Goal: Find specific page/section: Find specific page/section

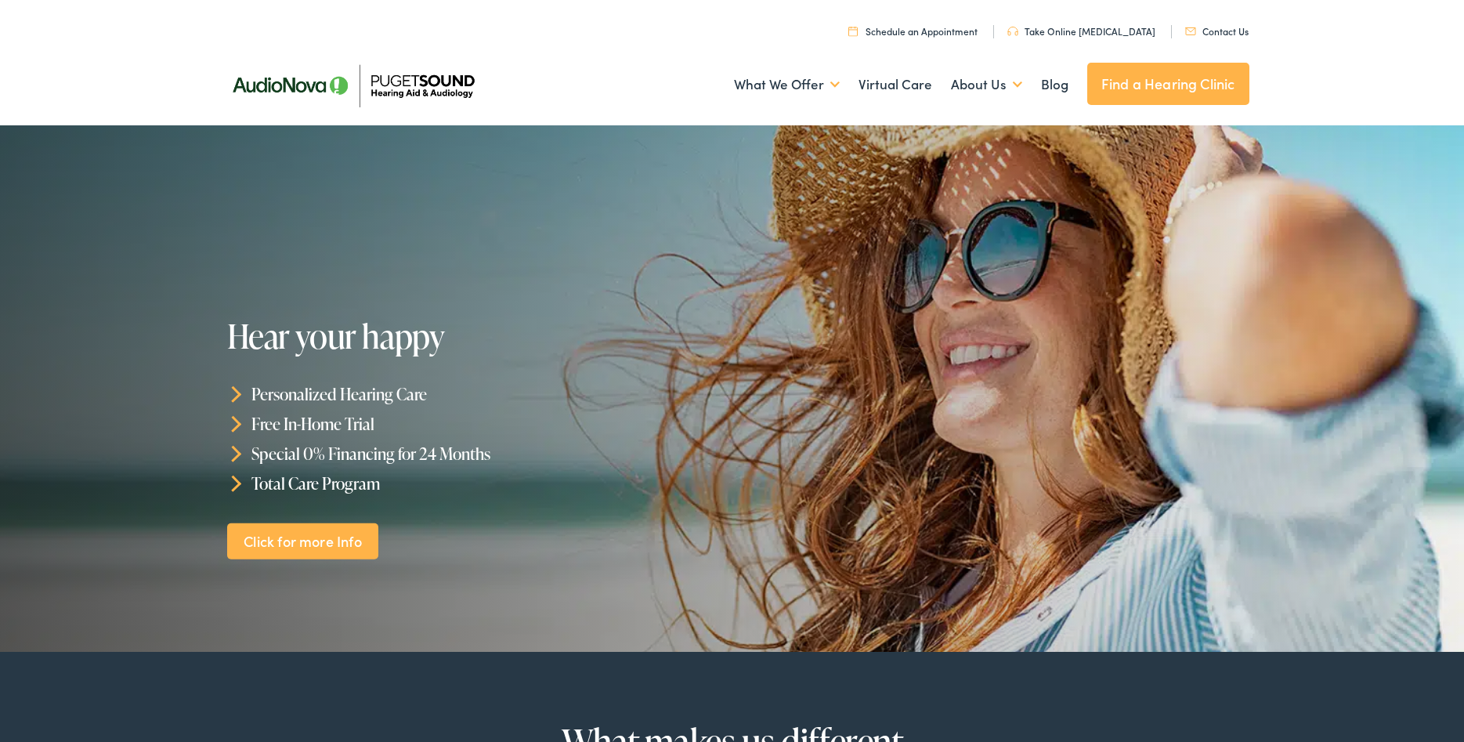
click at [1148, 82] on link "Find a Hearing Clinic" at bounding box center [1168, 84] width 162 height 42
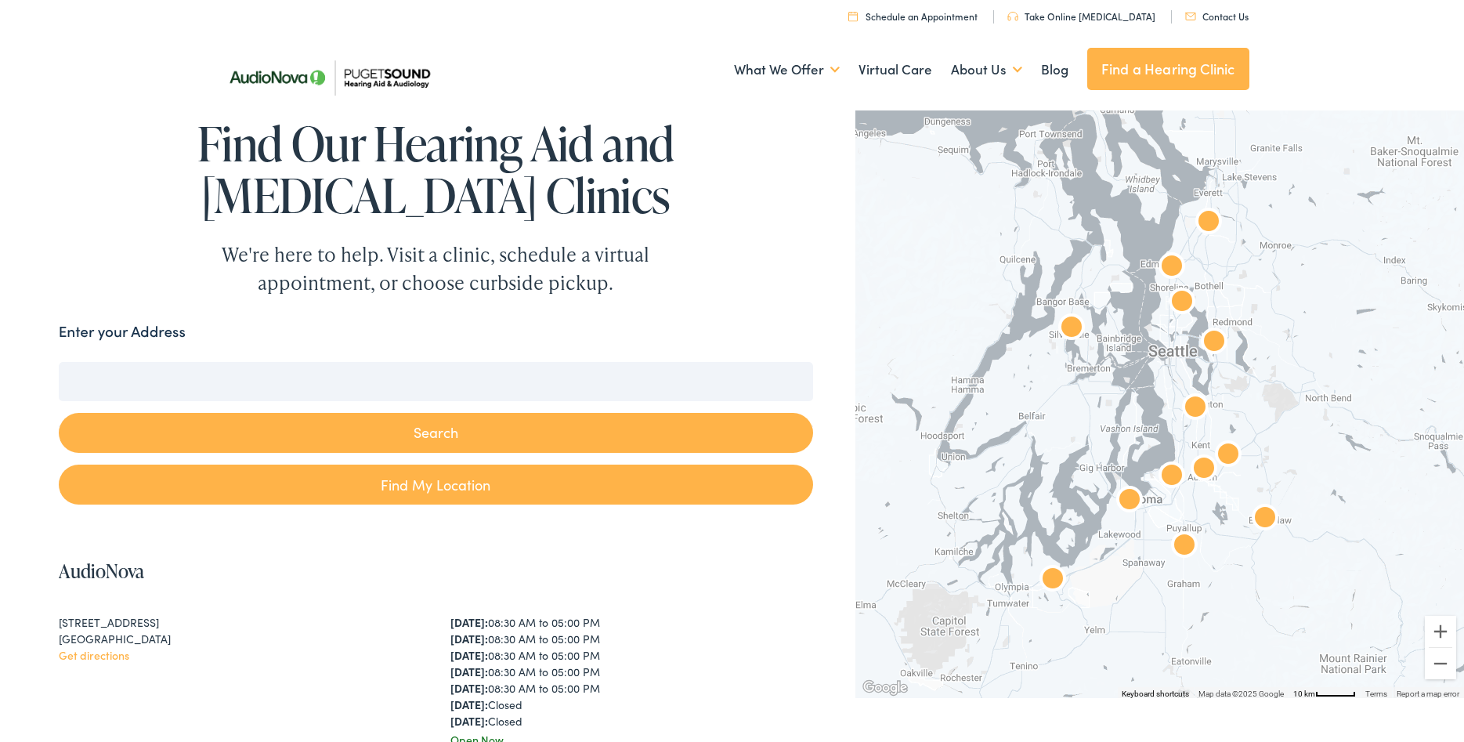
click at [164, 382] on input "Enter your Address" at bounding box center [436, 381] width 754 height 39
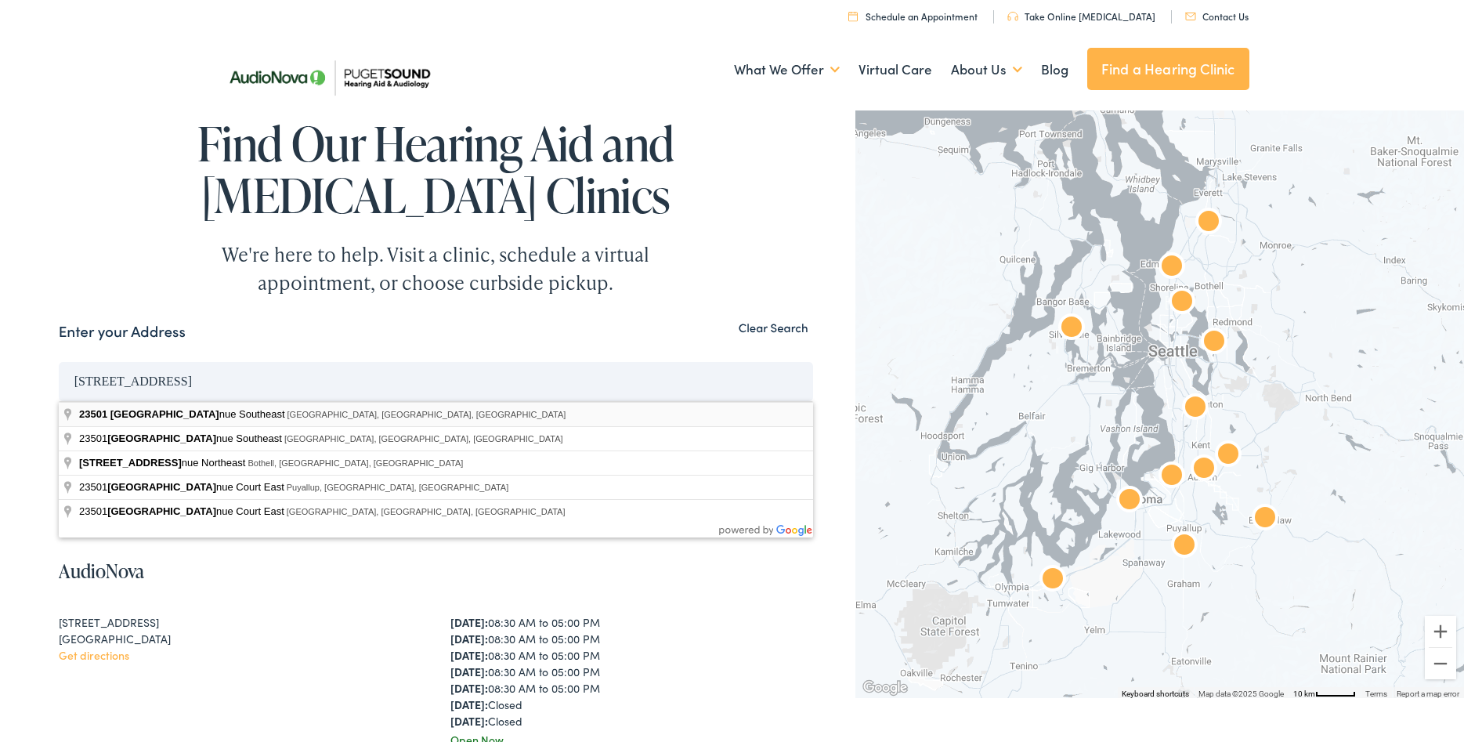
type input "[STREET_ADDRESS]"
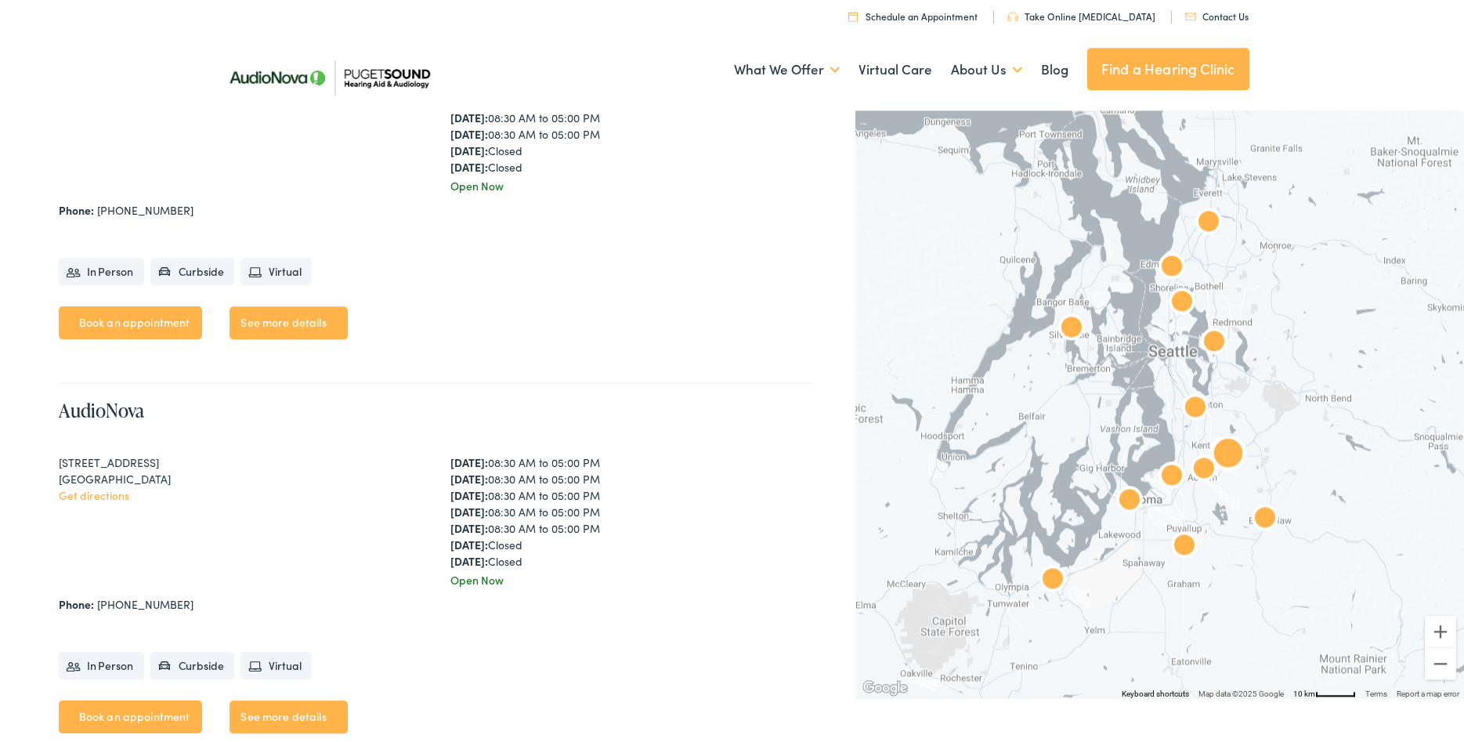
scroll to position [2557, 0]
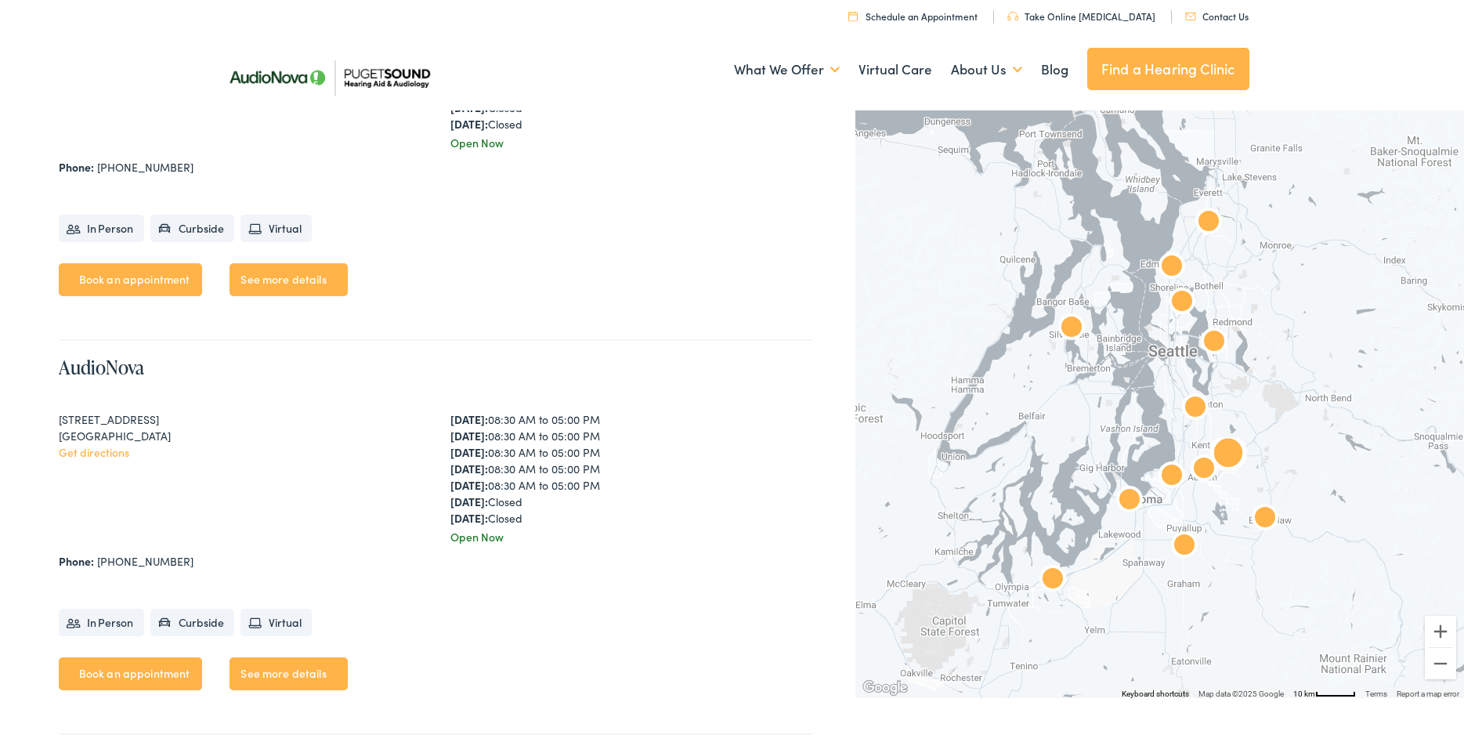
click at [99, 450] on link "Get directions" at bounding box center [94, 452] width 71 height 16
click at [306, 675] on link "See more details" at bounding box center [289, 673] width 118 height 33
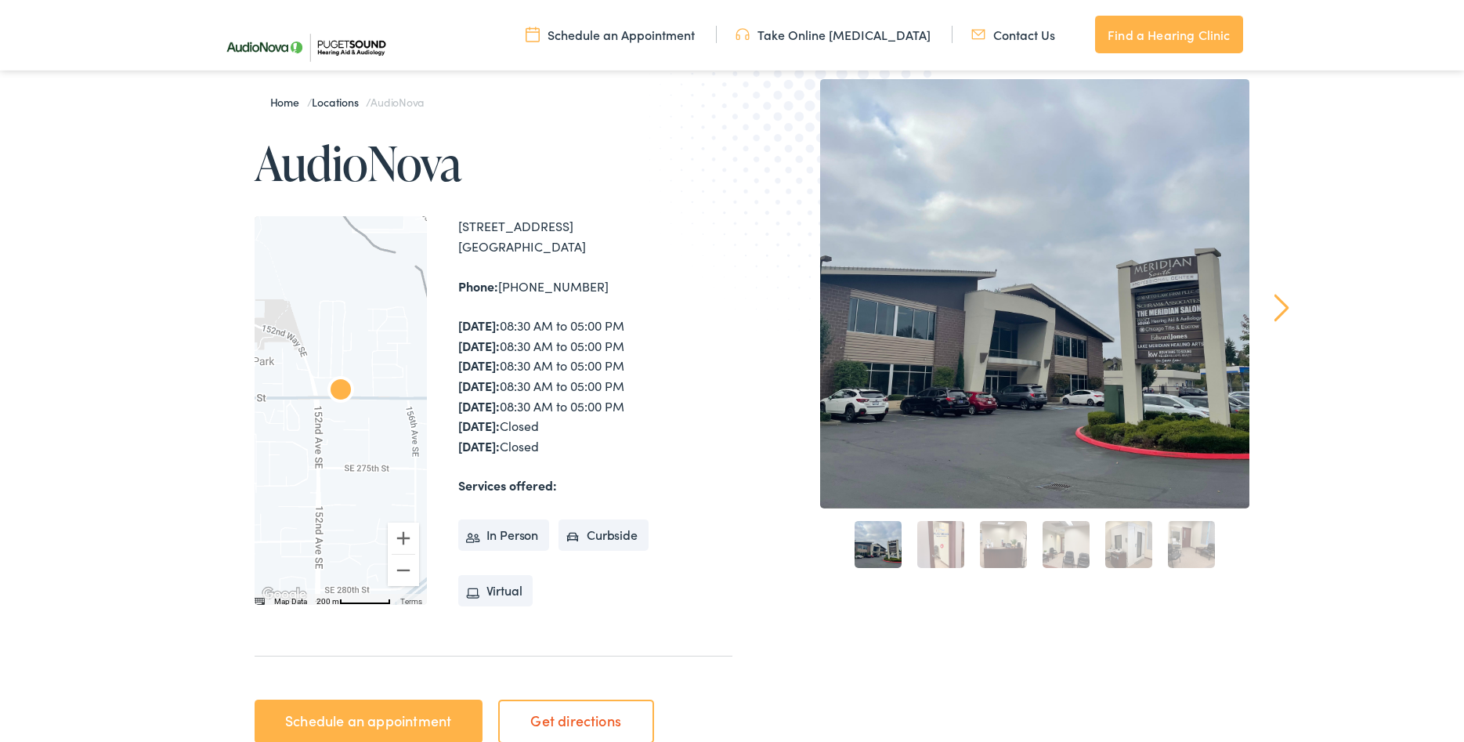
scroll to position [160, 0]
